Goal: Task Accomplishment & Management: Complete application form

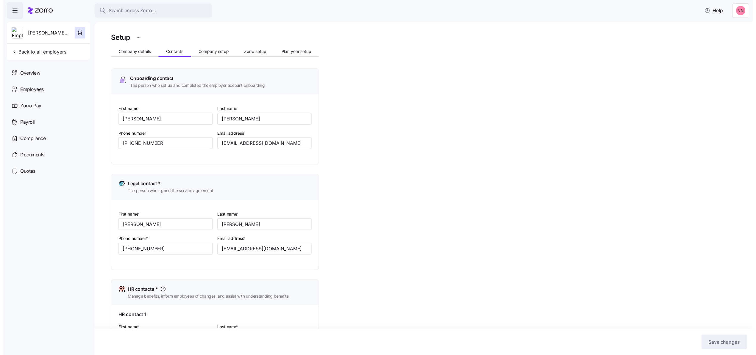
scroll to position [195, 0]
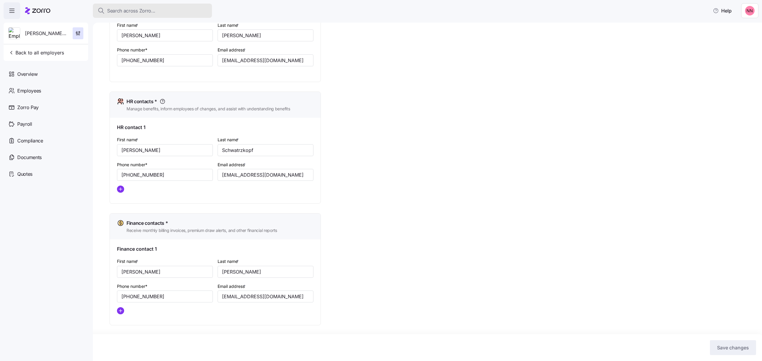
click at [133, 5] on button "Search across Zorro..." at bounding box center [152, 11] width 119 height 14
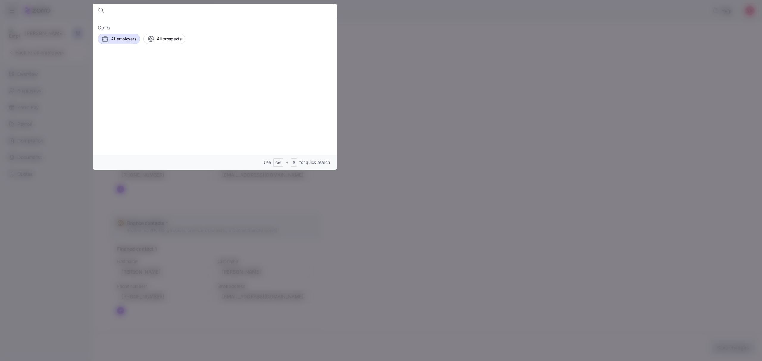
click at [118, 38] on span "All employers" at bounding box center [123, 39] width 25 height 6
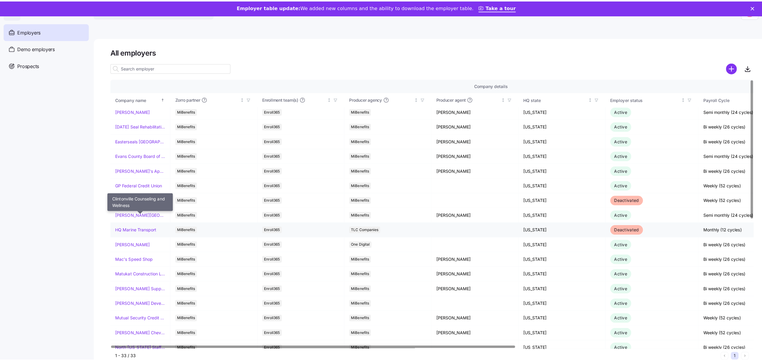
scroll to position [119, 0]
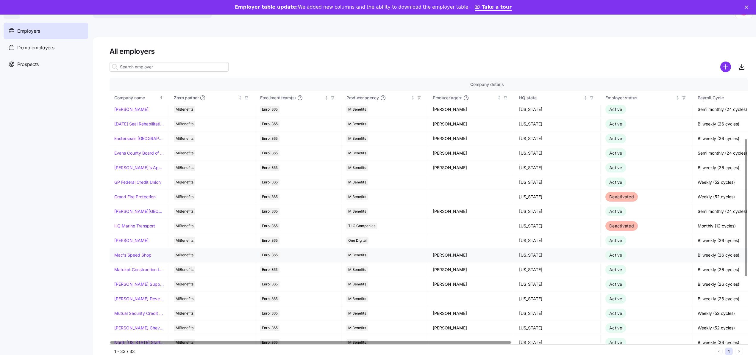
click at [136, 256] on link "Mac's Speed Shop" at bounding box center [132, 255] width 37 height 6
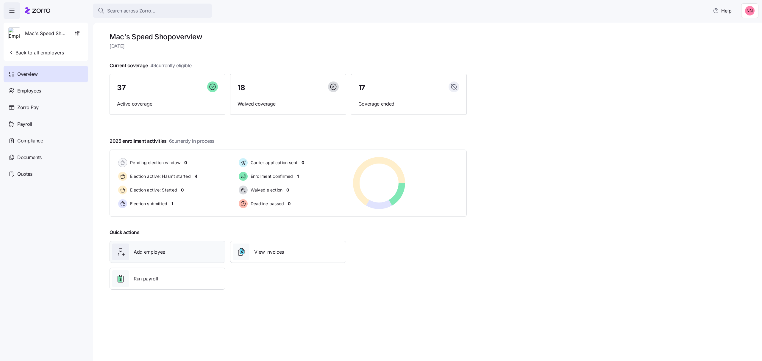
click at [180, 252] on div "Add employee" at bounding box center [167, 252] width 110 height 17
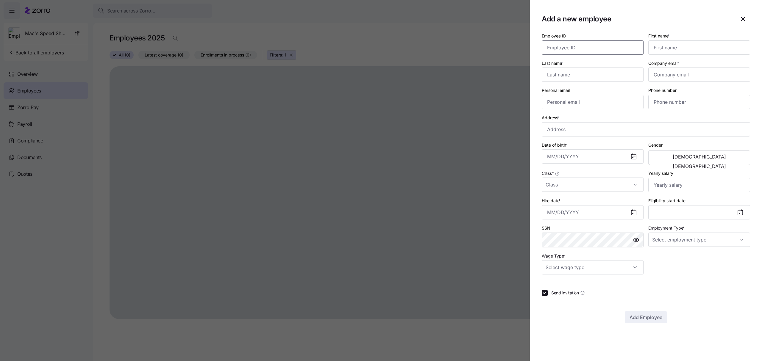
click at [613, 49] on input "Employee ID" at bounding box center [592, 47] width 102 height 14
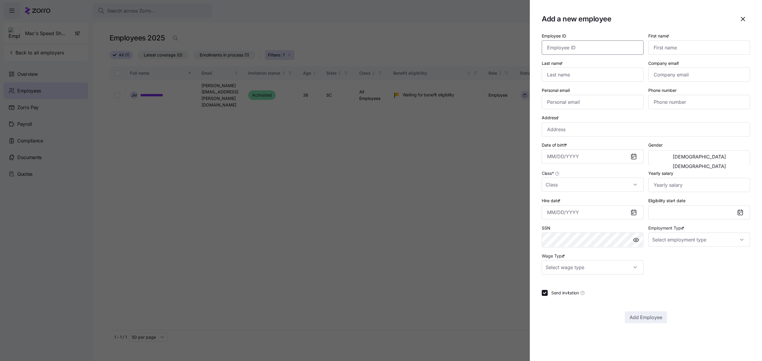
click at [566, 54] on input "Employee ID" at bounding box center [592, 47] width 102 height 14
paste input "150407"
type input "150407"
click at [668, 44] on input "First name *" at bounding box center [699, 47] width 102 height 14
type input "[PERSON_NAME]"
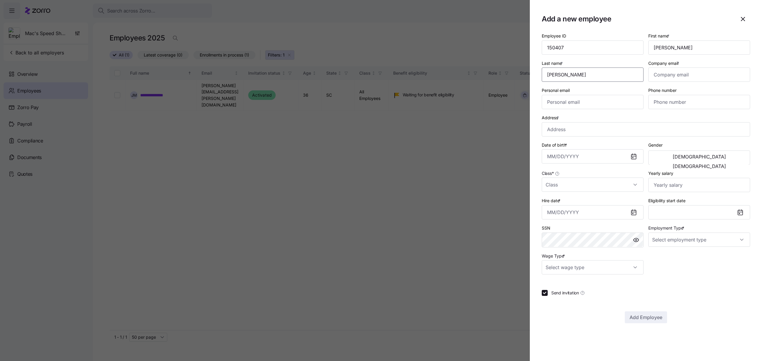
type input "[PERSON_NAME]"
click at [680, 72] on input "Company email *" at bounding box center [699, 75] width 102 height 14
paste input "[EMAIL_ADDRESS][DOMAIN_NAME]"
type input "[EMAIL_ADDRESS][DOMAIN_NAME]"
click at [607, 101] on input "Personal email" at bounding box center [592, 102] width 102 height 14
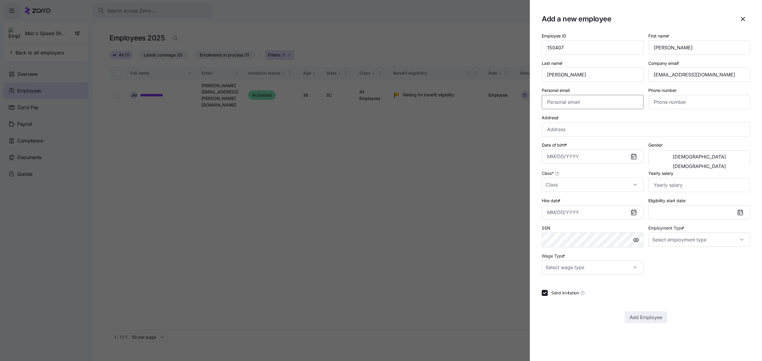
paste input "[EMAIL_ADDRESS][DOMAIN_NAME]"
type input "[EMAIL_ADDRESS][DOMAIN_NAME]"
click at [668, 102] on input "Phone number" at bounding box center [699, 102] width 102 height 14
paste input "[PHONE_NUMBER]"
type input "[PHONE_NUMBER]"
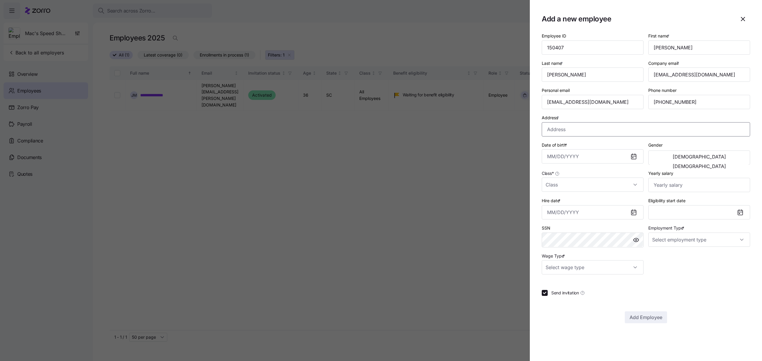
click at [570, 129] on input "Address *" at bounding box center [645, 129] width 208 height 14
paste input "[STREET_ADDRESS]"
type input "[STREET_ADDRESS]"
click at [580, 156] on input "Date of birth *" at bounding box center [592, 156] width 102 height 14
paste input "[DATE]"
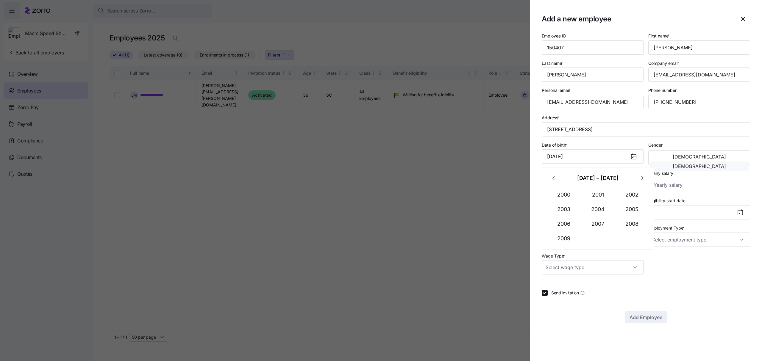
type input "[DATE]"
click at [722, 164] on span "[DEMOGRAPHIC_DATA]" at bounding box center [698, 166] width 53 height 5
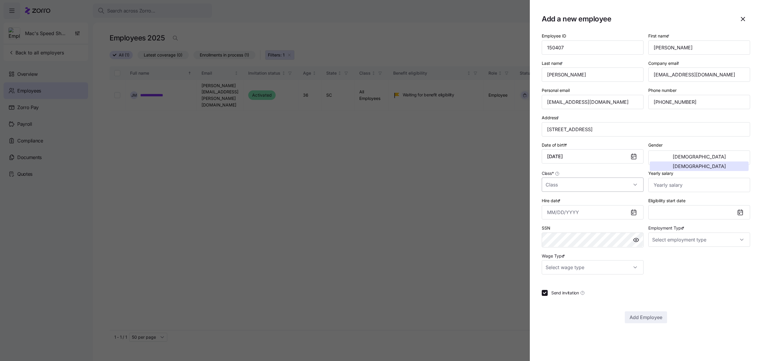
click at [587, 183] on input "Class *" at bounding box center [592, 185] width 102 height 14
click at [576, 201] on div "All Employees" at bounding box center [592, 204] width 97 height 12
type input "All Employees"
click at [671, 184] on input "Yearly salary" at bounding box center [699, 185] width 102 height 14
click at [668, 188] on input "Yearly salary" at bounding box center [699, 185] width 102 height 14
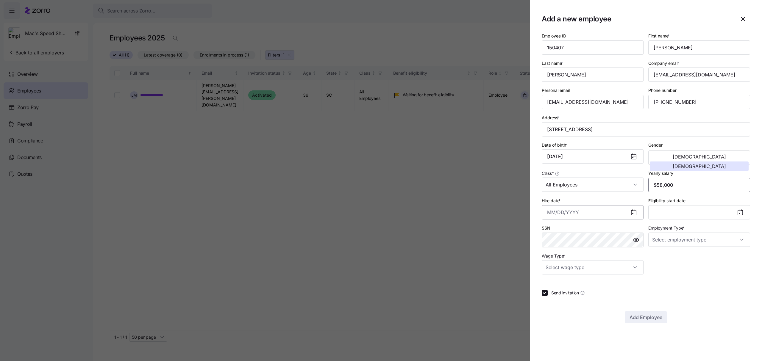
type input "$58,000"
click at [576, 213] on input "Hire date *" at bounding box center [592, 212] width 102 height 14
click at [552, 292] on button "11" at bounding box center [554, 292] width 14 height 14
type input "[DATE]"
click at [680, 239] on input "Employment Type *" at bounding box center [699, 240] width 102 height 14
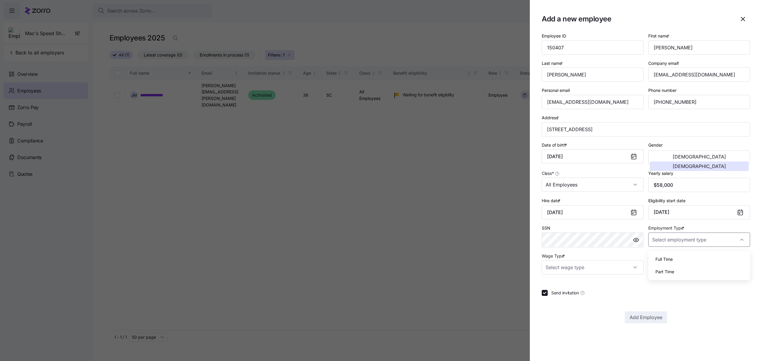
click at [670, 258] on span "Full Time" at bounding box center [663, 259] width 17 height 7
type input "Full Time"
click at [610, 267] on input "Wage Type *" at bounding box center [592, 267] width 102 height 14
click at [563, 286] on div "Salary" at bounding box center [592, 287] width 97 height 12
type input "Salary"
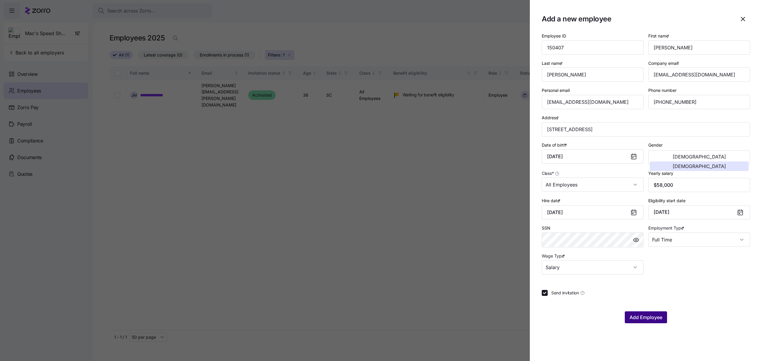
click at [659, 320] on span "Add Employee" at bounding box center [645, 317] width 33 height 7
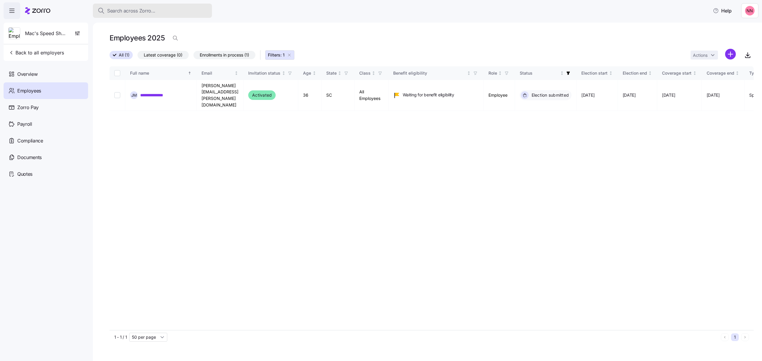
click at [167, 7] on div "Search across Zorro..." at bounding box center [152, 10] width 109 height 7
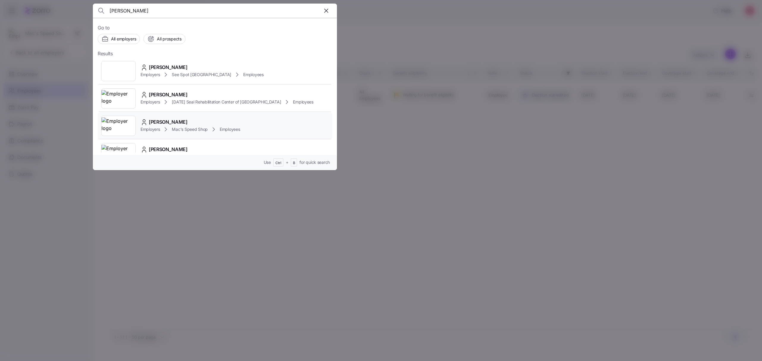
type input "[PERSON_NAME]"
click at [193, 124] on div "[PERSON_NAME]" at bounding box center [190, 121] width 100 height 7
